Goal: Information Seeking & Learning: Learn about a topic

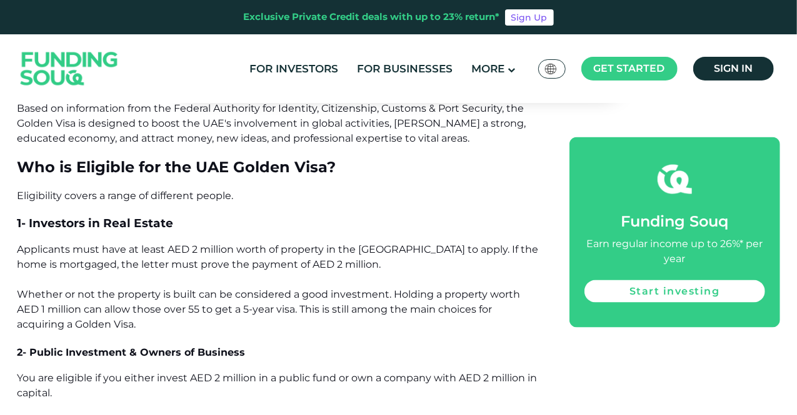
scroll to position [937, 0]
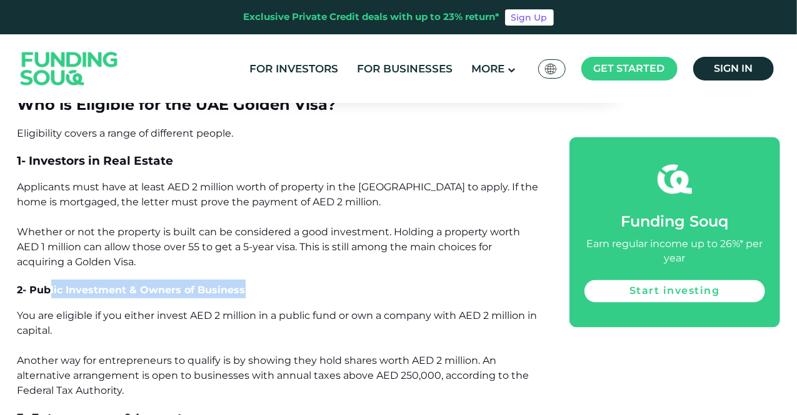
drag, startPoint x: 52, startPoint y: 279, endPoint x: 269, endPoint y: 287, distance: 217.6
click at [270, 282] on h3 "2- Public Investment & Owners of Business" at bounding box center [279, 289] width 524 height 19
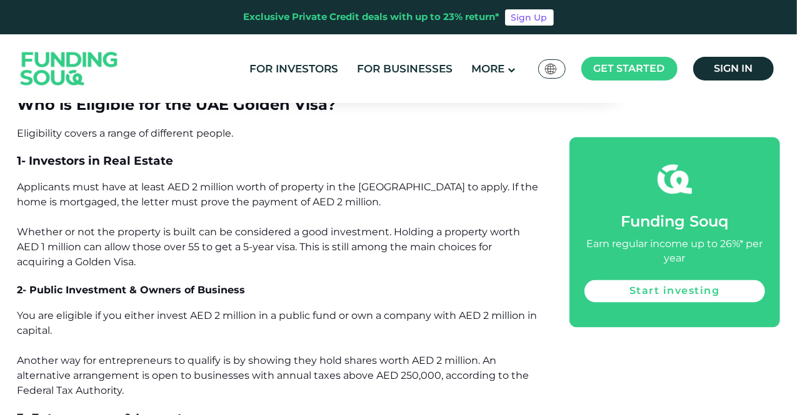
drag, startPoint x: 284, startPoint y: 353, endPoint x: 269, endPoint y: 353, distance: 15.0
click at [283, 294] on p "You are eligible if you either invest AED 2 million in a public fund or own a c…" at bounding box center [279, 354] width 524 height 90
drag, startPoint x: 248, startPoint y: 303, endPoint x: 375, endPoint y: 322, distance: 128.2
click at [377, 294] on p "You are eligible if you either invest AED 2 million in a public fund or own a c…" at bounding box center [279, 354] width 524 height 90
click at [373, 294] on p "You are eligible if you either invest AED 2 million in a public fund or own a c…" at bounding box center [279, 354] width 524 height 90
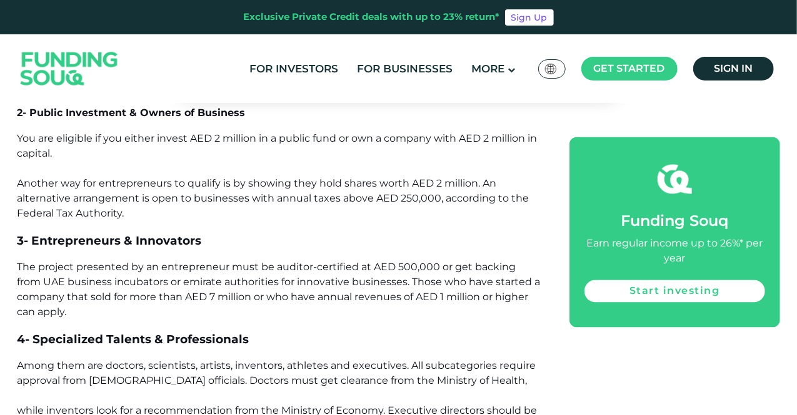
scroll to position [1125, 0]
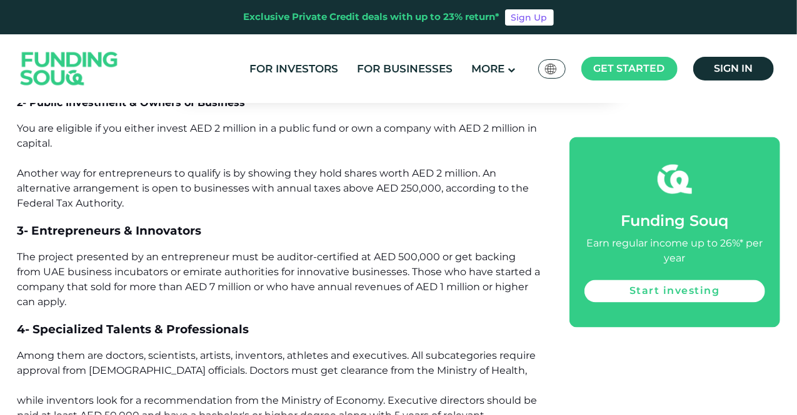
click at [223, 221] on h3 "3- Entrepreneurs & Innovators" at bounding box center [279, 230] width 524 height 19
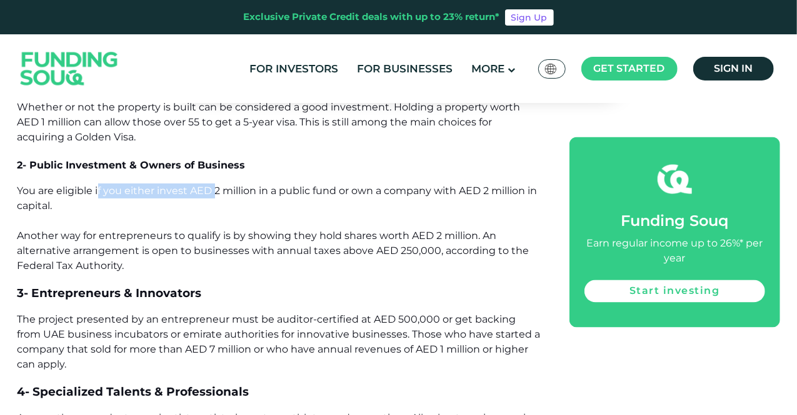
drag, startPoint x: 196, startPoint y: 174, endPoint x: 240, endPoint y: 196, distance: 48.6
click at [224, 185] on span "You are eligible if you either invest AED 2 million in a public fund or own a c…" at bounding box center [277, 228] width 520 height 87
click at [257, 226] on span "You are eligible if you either invest AED 2 million in a public fund or own a c…" at bounding box center [277, 228] width 520 height 87
drag, startPoint x: 209, startPoint y: 173, endPoint x: 266, endPoint y: 226, distance: 77.8
click at [259, 185] on span "You are eligible if you either invest AED 2 million in a public fund or own a c…" at bounding box center [277, 228] width 520 height 87
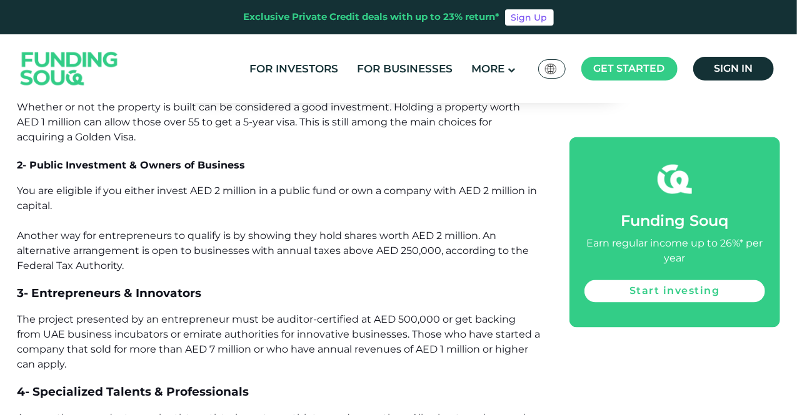
click at [266, 226] on span "You are eligible if you either invest AED 2 million in a public fund or own a c…" at bounding box center [277, 228] width 520 height 87
click at [241, 185] on span "You are eligible if you either invest AED 2 million in a public fund or own a c…" at bounding box center [277, 228] width 520 height 87
